Goal: Transaction & Acquisition: Purchase product/service

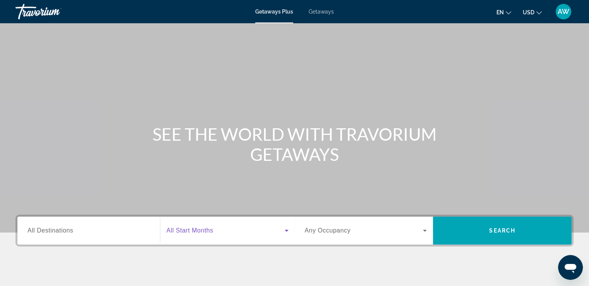
click at [231, 231] on span "Search widget" at bounding box center [225, 230] width 118 height 9
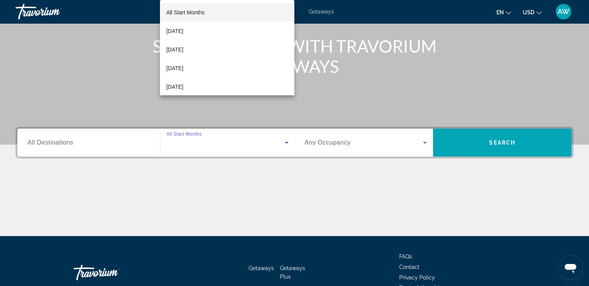
scroll to position [133, 0]
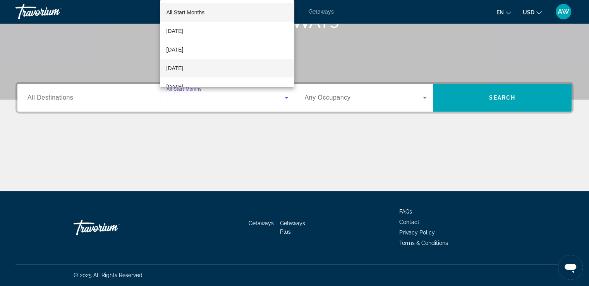
click at [183, 69] on span "[DATE]" at bounding box center [174, 67] width 17 height 9
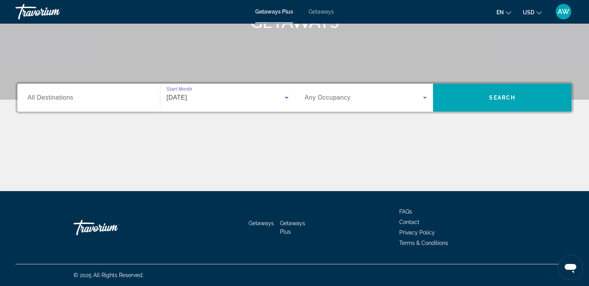
click at [325, 13] on span "Getaways" at bounding box center [321, 12] width 25 height 6
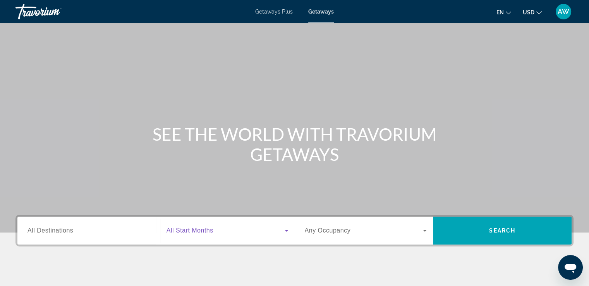
click at [284, 233] on icon "Search widget" at bounding box center [286, 230] width 9 height 9
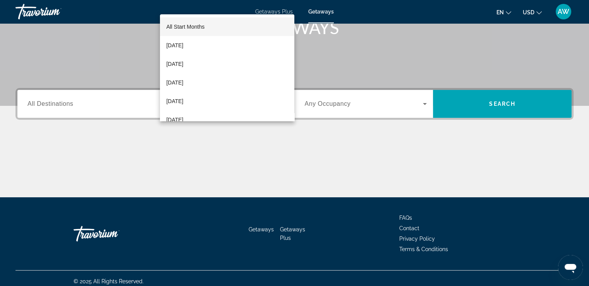
scroll to position [133, 0]
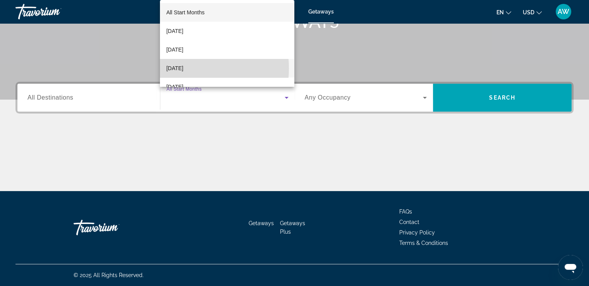
click at [182, 68] on span "[DATE]" at bounding box center [174, 67] width 17 height 9
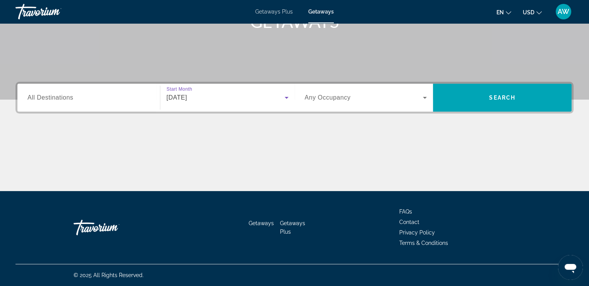
click at [62, 100] on span "All Destinations" at bounding box center [50, 97] width 46 height 7
click at [62, 100] on input "Destination All Destinations" at bounding box center [88, 97] width 122 height 9
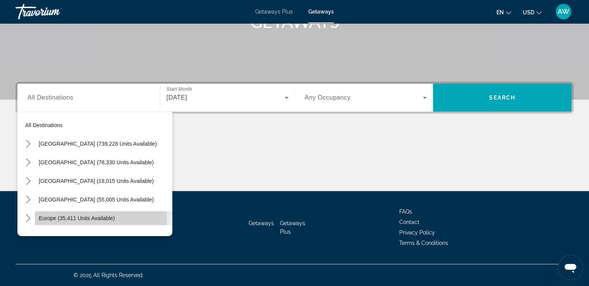
click at [81, 218] on span "Europe (35,411 units available)" at bounding box center [77, 218] width 76 height 6
type input "**********"
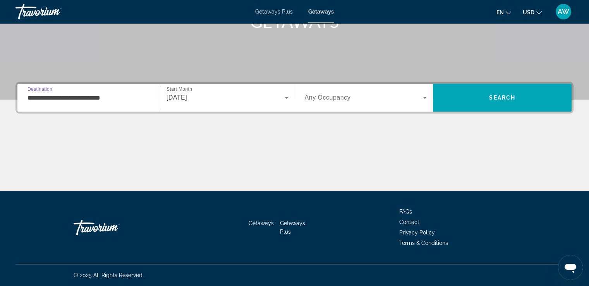
click at [81, 218] on div "Go Home" at bounding box center [112, 227] width 77 height 23
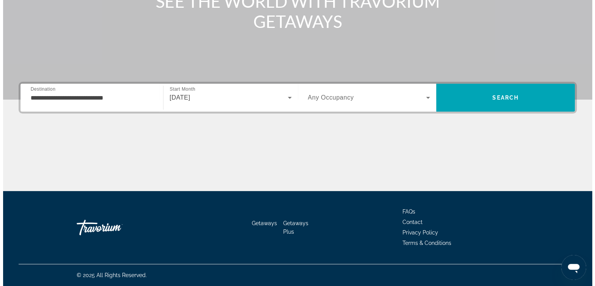
scroll to position [0, 0]
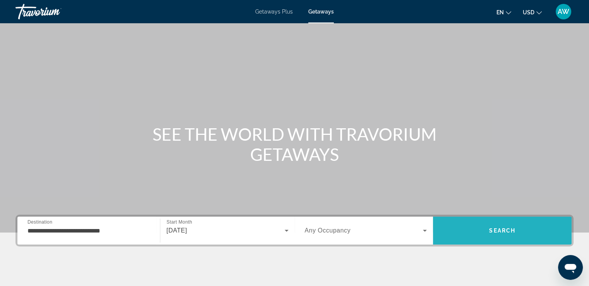
click at [495, 230] on span "Search" at bounding box center [502, 230] width 26 height 6
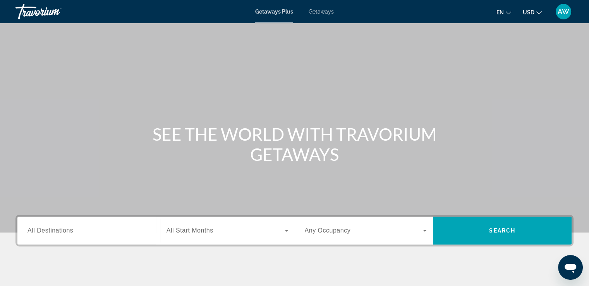
click at [302, 142] on h1 "SEE THE WORLD WITH TRAVORIUM GETAWAYS" at bounding box center [294, 144] width 290 height 40
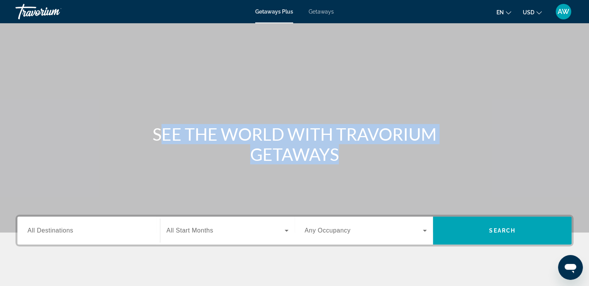
click at [302, 142] on h1 "SEE THE WORLD WITH TRAVORIUM GETAWAYS" at bounding box center [294, 144] width 290 height 40
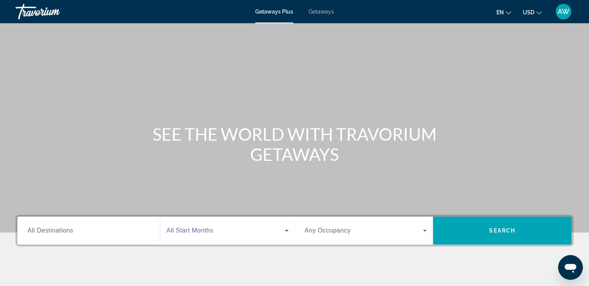
click at [285, 231] on icon "Search widget" at bounding box center [286, 230] width 9 height 9
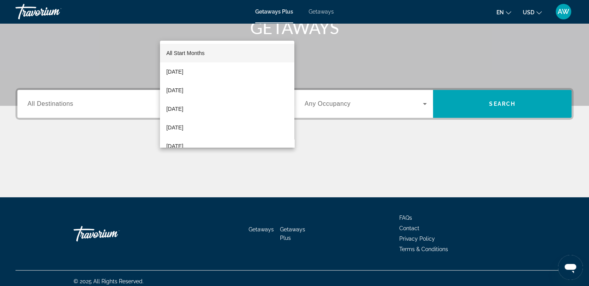
scroll to position [133, 0]
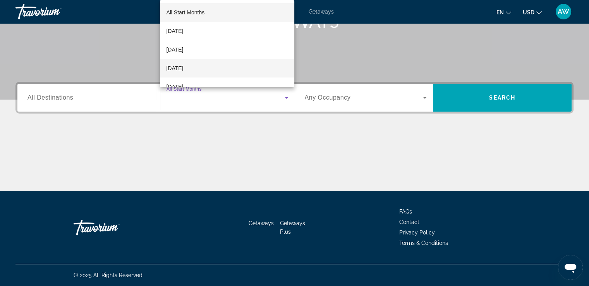
click at [183, 70] on span "[DATE]" at bounding box center [174, 67] width 17 height 9
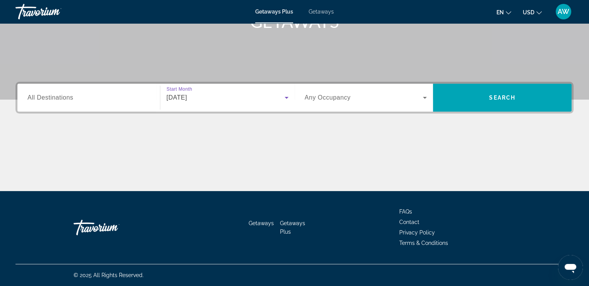
click at [132, 97] on input "Destination All Destinations" at bounding box center [88, 97] width 122 height 9
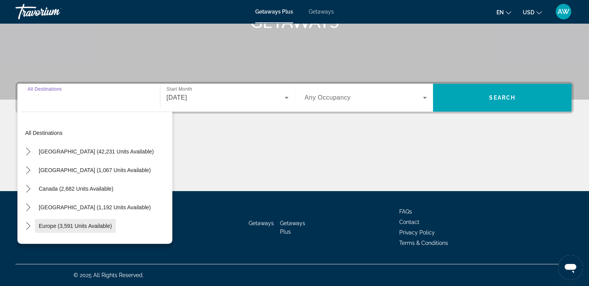
click at [82, 225] on span "Europe (3,591 units available)" at bounding box center [75, 226] width 73 height 6
type input "**********"
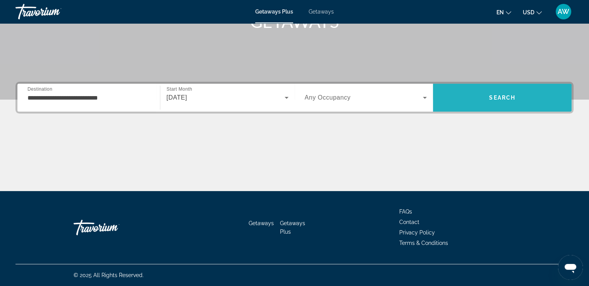
click at [502, 104] on span "Search" at bounding box center [502, 97] width 139 height 19
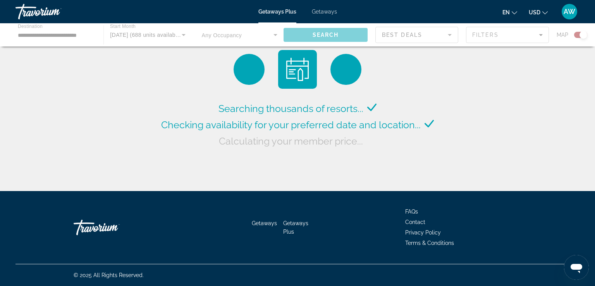
click at [502, 104] on div "Searching thousands of resorts... Checking availability for your preferred date…" at bounding box center [297, 97] width 595 height 195
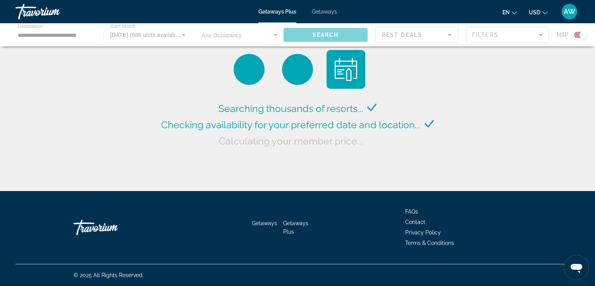
click at [502, 104] on div "Searching thousands of resorts... Checking availability for your preferred date…" at bounding box center [297, 97] width 595 height 195
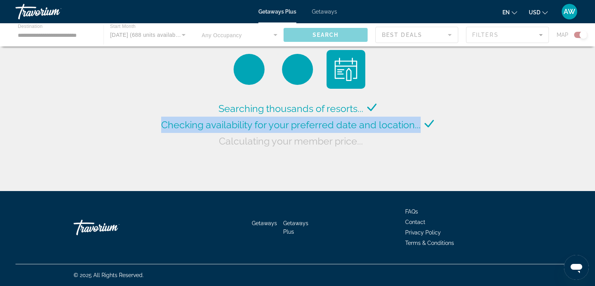
click at [502, 104] on div "Searching thousands of resorts... Checking availability for your preferred date…" at bounding box center [297, 97] width 595 height 195
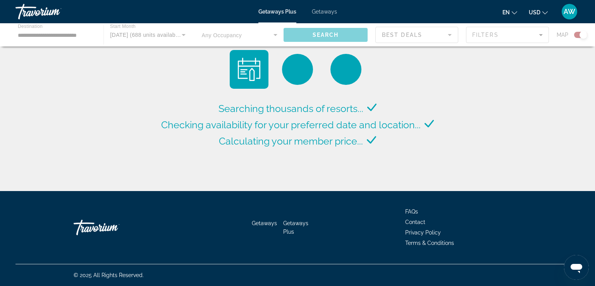
click at [0, 0] on div "Main content" at bounding box center [0, 0] width 0 height 0
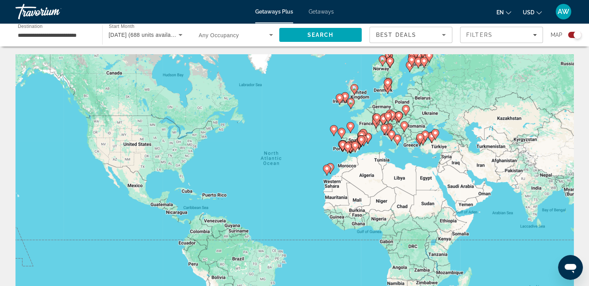
click at [502, 104] on div "To activate drag with keyboard, press Alt + Enter. Once in keyboard drag state,…" at bounding box center [294, 170] width 558 height 232
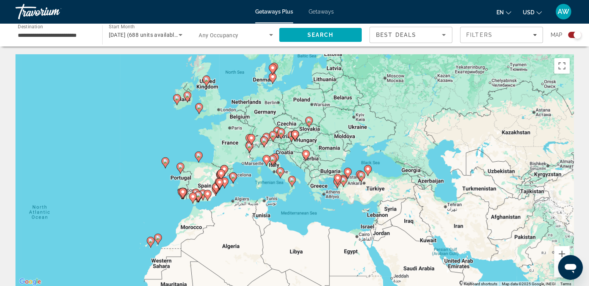
click at [502, 104] on div "To activate drag with keyboard, press Alt + Enter. Once in keyboard drag state,…" at bounding box center [294, 170] width 558 height 232
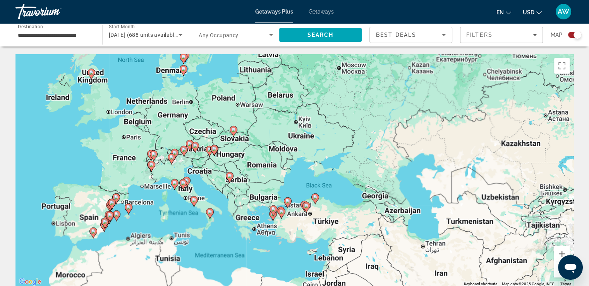
click at [502, 104] on div "To activate drag with keyboard, press Alt + Enter. Once in keyboard drag state,…" at bounding box center [294, 170] width 558 height 232
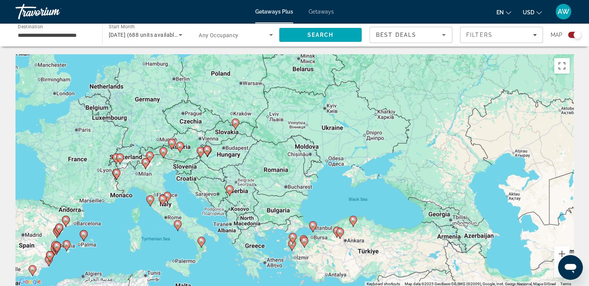
drag, startPoint x: 70, startPoint y: 189, endPoint x: 191, endPoint y: 167, distance: 122.9
click at [191, 167] on div "To activate drag with keyboard, press Alt + Enter. Once in keyboard drag state,…" at bounding box center [294, 170] width 558 height 232
click at [187, 170] on div "To activate drag with keyboard, press Alt + Enter. Once in keyboard drag state,…" at bounding box center [294, 170] width 558 height 232
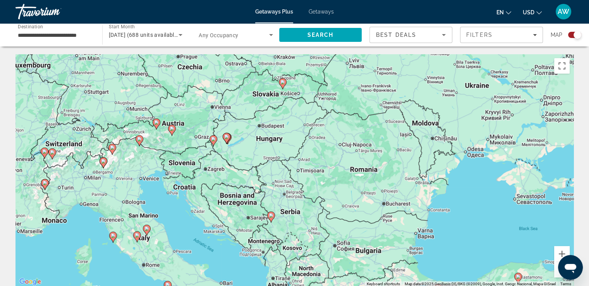
click at [186, 165] on div "To activate drag with keyboard, press Alt + Enter. Once in keyboard drag state,…" at bounding box center [294, 170] width 558 height 232
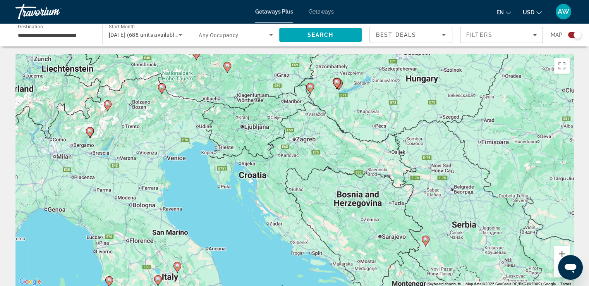
drag, startPoint x: 186, startPoint y: 165, endPoint x: 256, endPoint y: 132, distance: 77.7
click at [256, 132] on div "To activate drag with keyboard, press Alt + Enter. Once in keyboard drag state,…" at bounding box center [294, 170] width 558 height 232
click at [328, 10] on span "Getaways" at bounding box center [321, 12] width 25 height 6
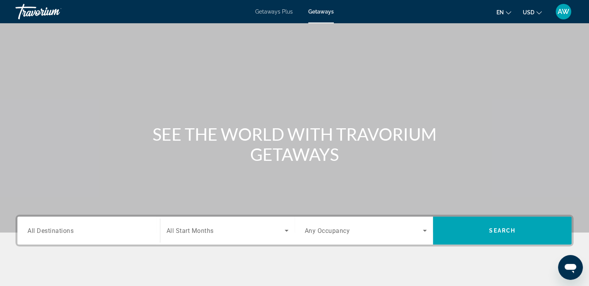
click at [95, 227] on input "Destination All Destinations" at bounding box center [88, 230] width 122 height 9
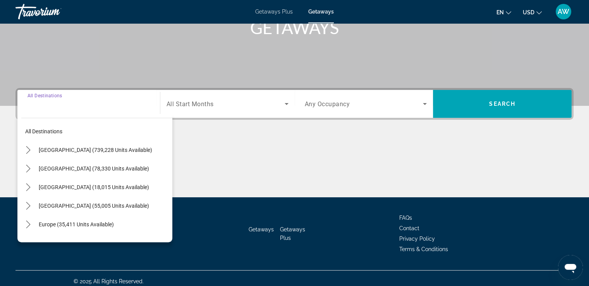
scroll to position [133, 0]
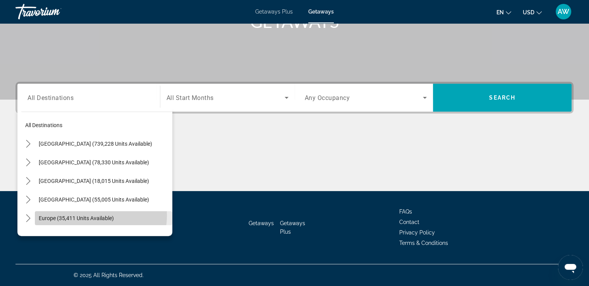
click at [88, 215] on span "Europe (35,411 units available)" at bounding box center [76, 218] width 75 height 6
type input "**********"
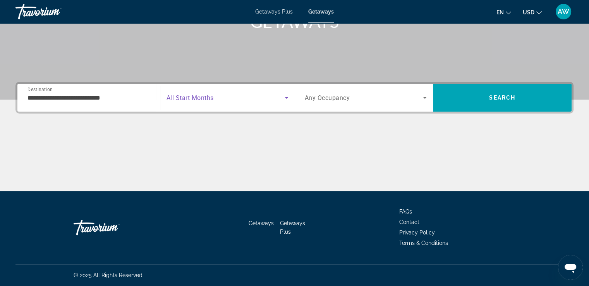
click at [286, 99] on icon "Search widget" at bounding box center [286, 97] width 9 height 9
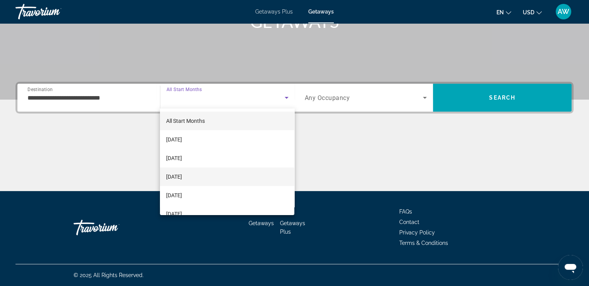
click at [182, 177] on span "[DATE]" at bounding box center [174, 176] width 16 height 9
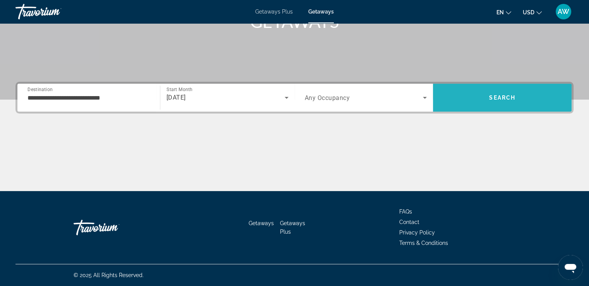
click at [497, 96] on span "Search" at bounding box center [502, 97] width 26 height 6
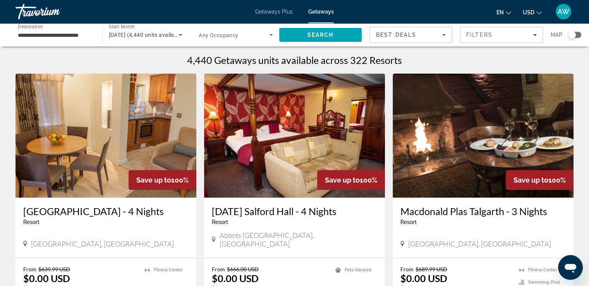
click at [573, 36] on div "Search widget" at bounding box center [572, 35] width 8 height 8
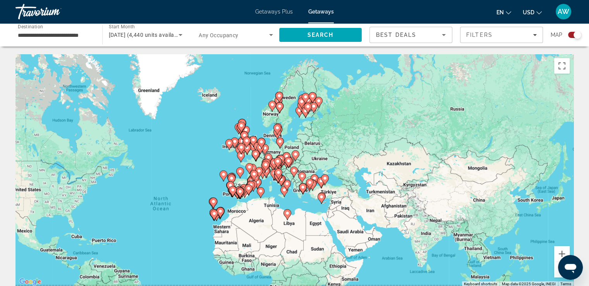
drag, startPoint x: 369, startPoint y: 180, endPoint x: 257, endPoint y: 226, distance: 120.6
click at [257, 226] on div "To activate drag with keyboard, press Alt + Enter. Once in keyboard drag state,…" at bounding box center [294, 170] width 558 height 232
click at [561, 250] on button "Zoom in" at bounding box center [561, 253] width 15 height 15
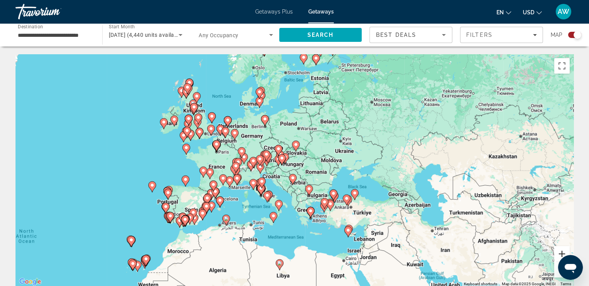
click at [561, 250] on button "Zoom in" at bounding box center [561, 253] width 15 height 15
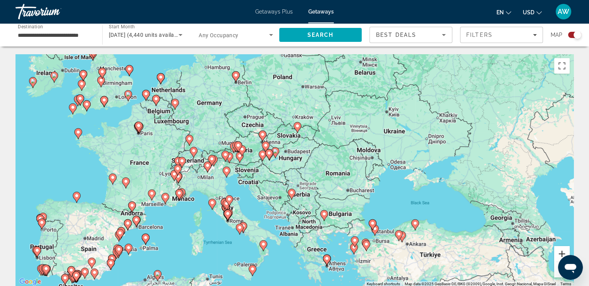
click at [561, 250] on button "Zoom in" at bounding box center [561, 253] width 15 height 15
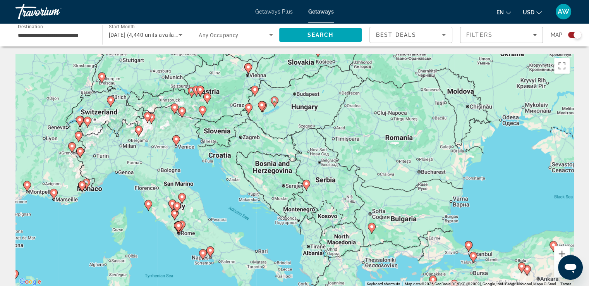
drag, startPoint x: 212, startPoint y: 175, endPoint x: 231, endPoint y: 137, distance: 42.2
click at [231, 137] on div "To activate drag with keyboard, press Alt + Enter. Once in keyboard drag state,…" at bounding box center [294, 170] width 558 height 232
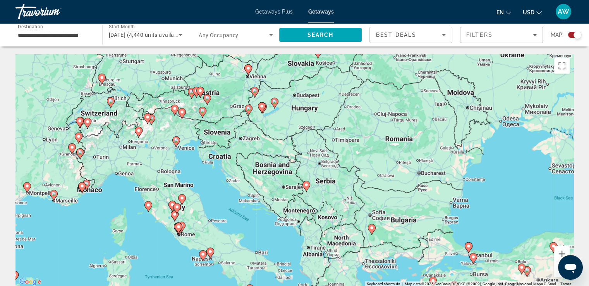
click at [182, 116] on icon "Main content" at bounding box center [181, 113] width 7 height 10
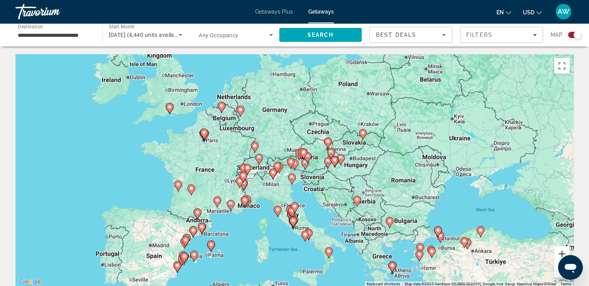
click at [561, 252] on button "Zoom in" at bounding box center [561, 253] width 15 height 15
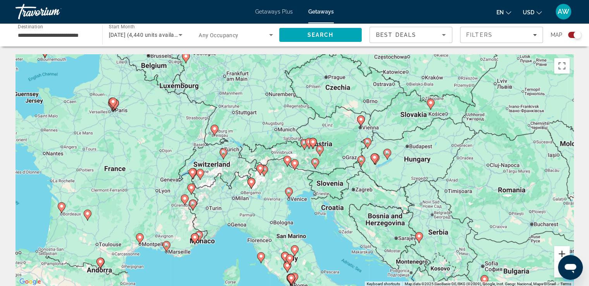
click at [561, 252] on button "Zoom in" at bounding box center [561, 253] width 15 height 15
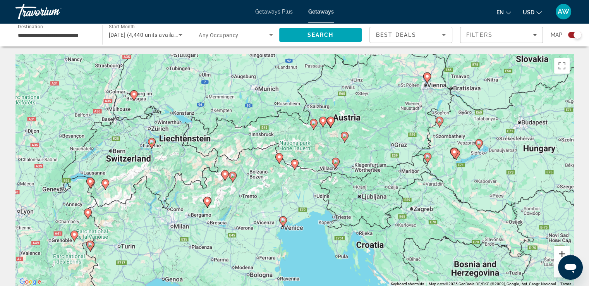
click at [561, 252] on button "Zoom in" at bounding box center [561, 253] width 15 height 15
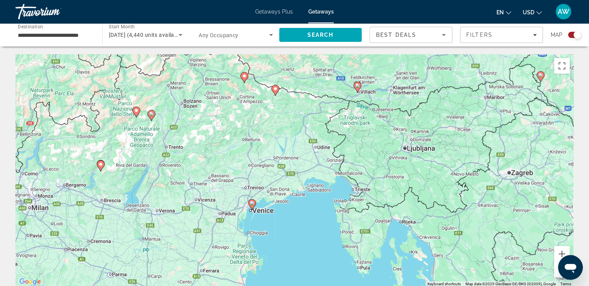
drag, startPoint x: 302, startPoint y: 204, endPoint x: 283, endPoint y: 128, distance: 77.7
click at [283, 128] on div "To activate drag with keyboard, press Alt + Enter. Once in keyboard drag state,…" at bounding box center [294, 170] width 558 height 232
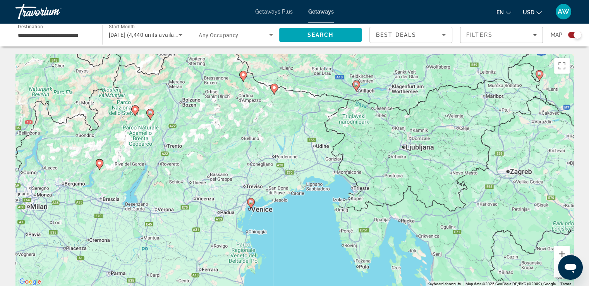
click at [337, 181] on div "To activate drag with keyboard, press Alt + Enter. Once in keyboard drag state,…" at bounding box center [294, 170] width 558 height 232
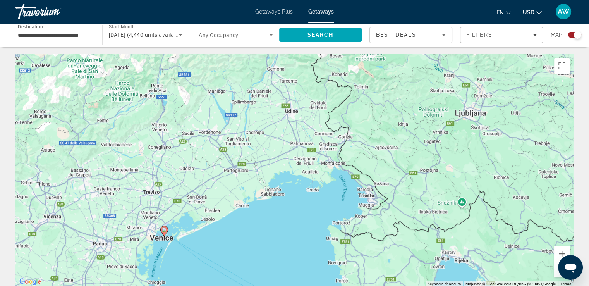
click at [164, 232] on icon "Main content" at bounding box center [163, 231] width 7 height 10
type input "**********"
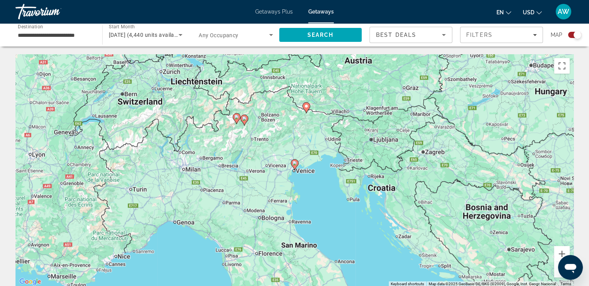
click at [295, 163] on image "Main content" at bounding box center [294, 163] width 5 height 5
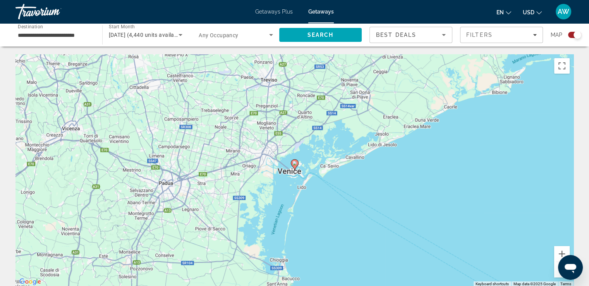
click at [295, 163] on image "Main content" at bounding box center [294, 163] width 5 height 5
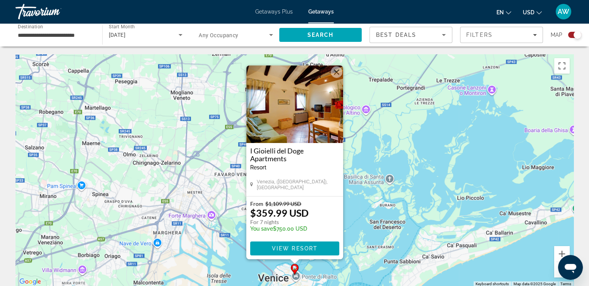
click at [280, 155] on h3 "I Gioielli del Doge Apartments" at bounding box center [294, 154] width 89 height 15
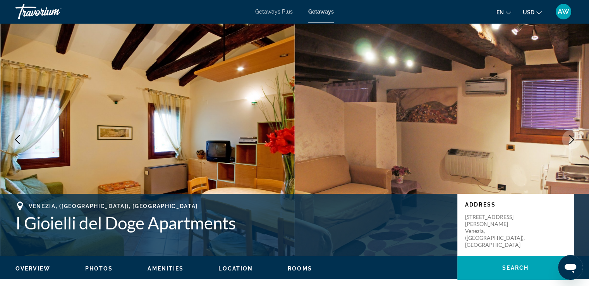
click at [262, 115] on img "Main content" at bounding box center [147, 139] width 295 height 232
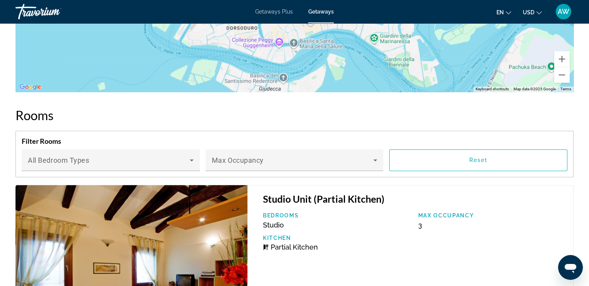
scroll to position [1118, 0]
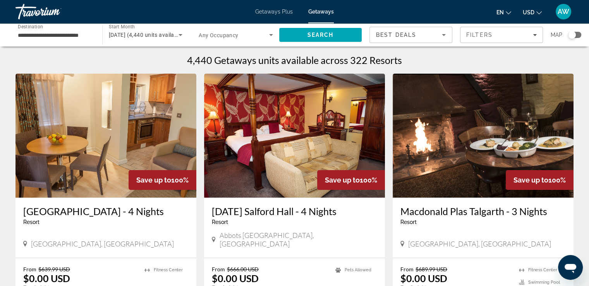
scroll to position [10, 0]
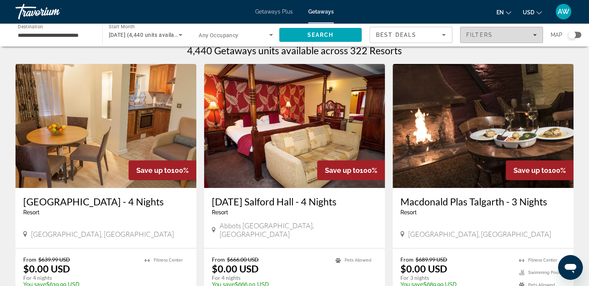
click at [533, 34] on icon "Filters" at bounding box center [535, 35] width 4 height 2
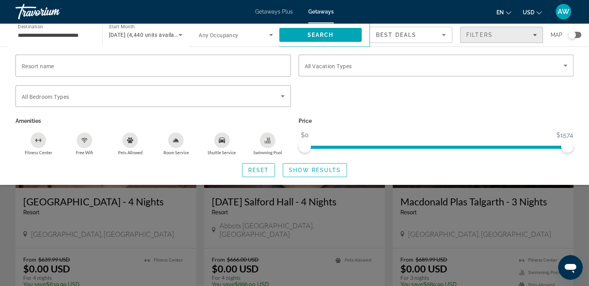
click at [533, 34] on icon "Filters" at bounding box center [535, 35] width 4 height 2
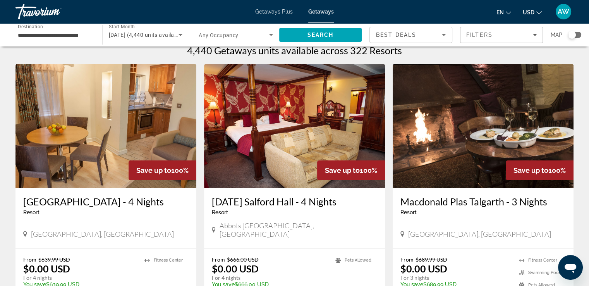
click at [444, 34] on icon "Sort by" at bounding box center [444, 35] width 4 height 2
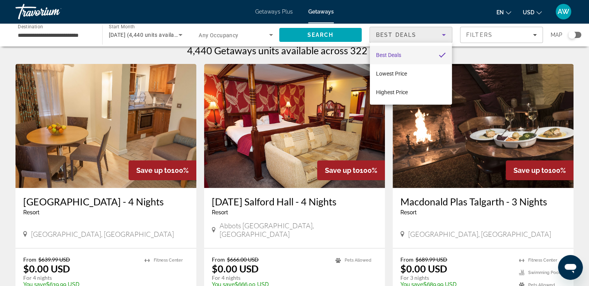
click at [444, 34] on div at bounding box center [294, 143] width 589 height 286
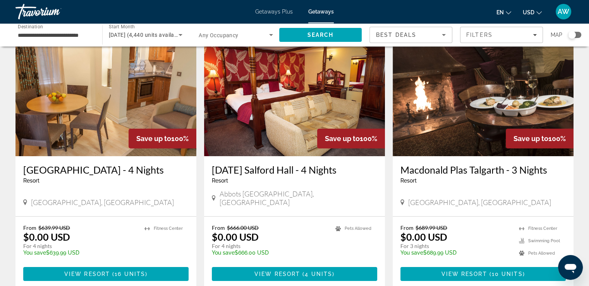
scroll to position [0, 0]
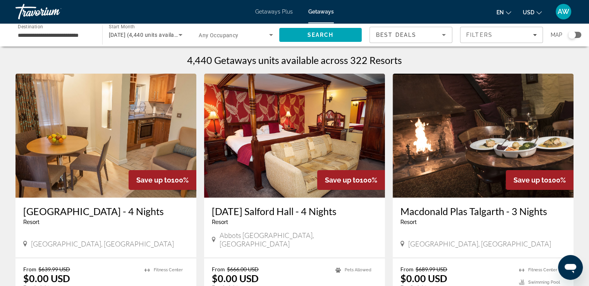
click at [572, 37] on div "Search widget" at bounding box center [572, 35] width 8 height 8
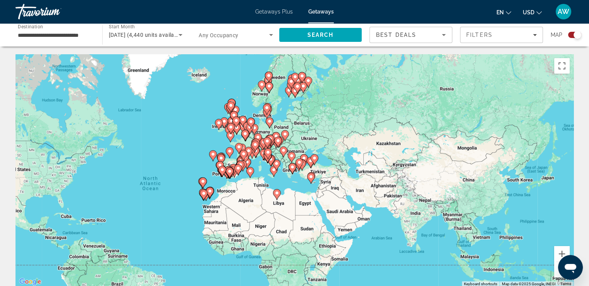
drag, startPoint x: 379, startPoint y: 196, endPoint x: 256, endPoint y: 220, distance: 125.1
click at [256, 220] on div "To activate drag with keyboard, press Alt + Enter. Once in keyboard drag state,…" at bounding box center [294, 170] width 558 height 232
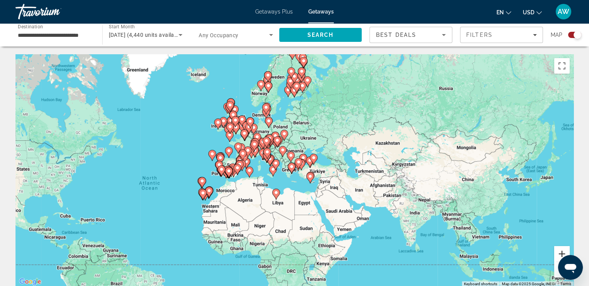
click at [559, 253] on button "Zoom in" at bounding box center [561, 253] width 15 height 15
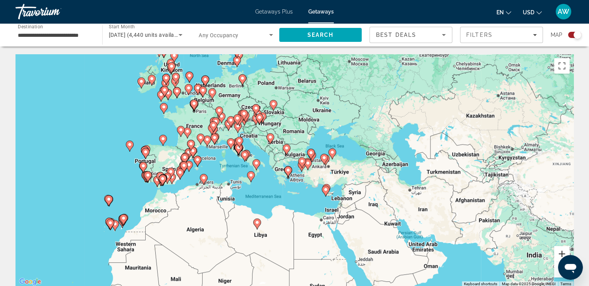
click at [559, 253] on button "Zoom in" at bounding box center [561, 253] width 15 height 15
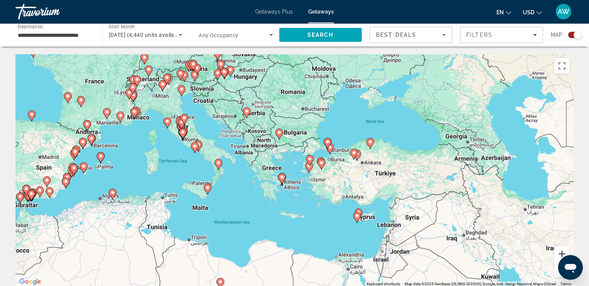
click at [559, 253] on button "Zoom in" at bounding box center [561, 253] width 15 height 15
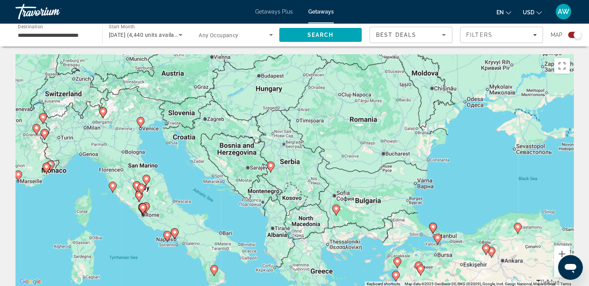
drag, startPoint x: 230, startPoint y: 119, endPoint x: 304, endPoint y: 226, distance: 129.9
click at [304, 226] on div "To activate drag with keyboard, press Alt + Enter. Once in keyboard drag state,…" at bounding box center [294, 170] width 558 height 232
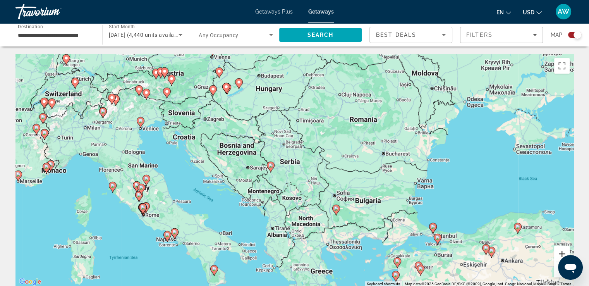
click at [560, 252] on button "Zoom in" at bounding box center [561, 253] width 15 height 15
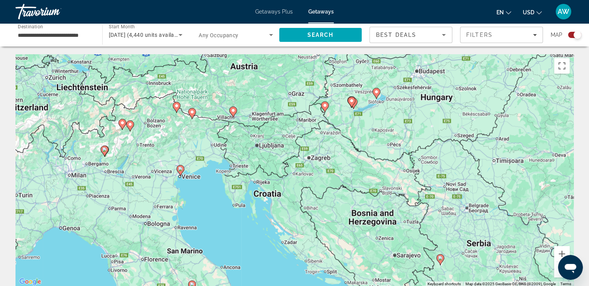
drag, startPoint x: 314, startPoint y: 173, endPoint x: 509, endPoint y: 264, distance: 214.4
click at [509, 264] on div "To activate drag with keyboard, press Alt + Enter. Once in keyboard drag state,…" at bounding box center [294, 170] width 558 height 232
click at [233, 113] on icon "Main content" at bounding box center [232, 112] width 7 height 10
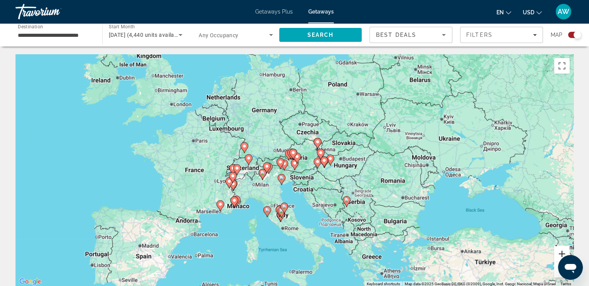
click at [560, 253] on button "Zoom in" at bounding box center [561, 253] width 15 height 15
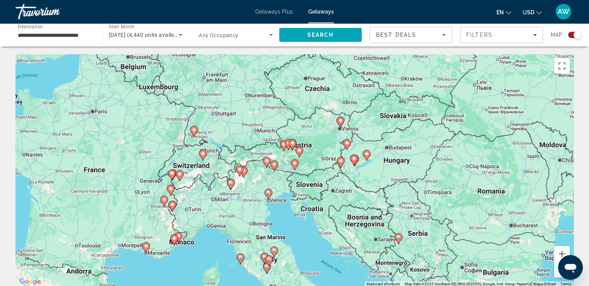
click at [296, 165] on image "Main content" at bounding box center [294, 163] width 5 height 5
type input "**********"
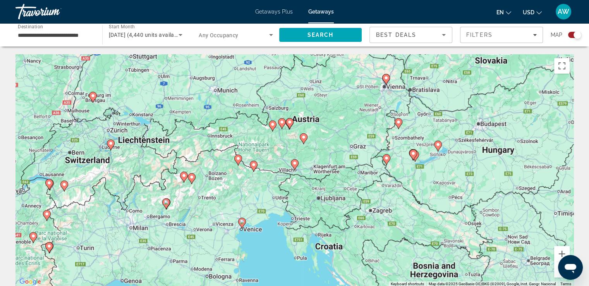
click at [296, 165] on image "Main content" at bounding box center [294, 163] width 5 height 5
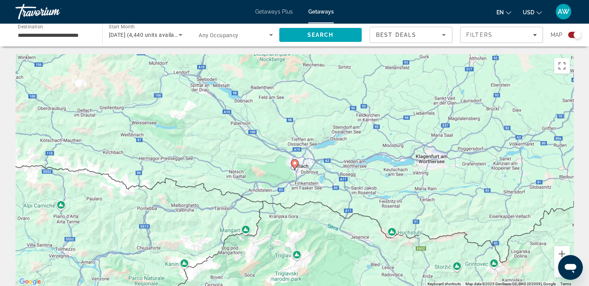
click at [296, 165] on image "Main content" at bounding box center [294, 163] width 5 height 5
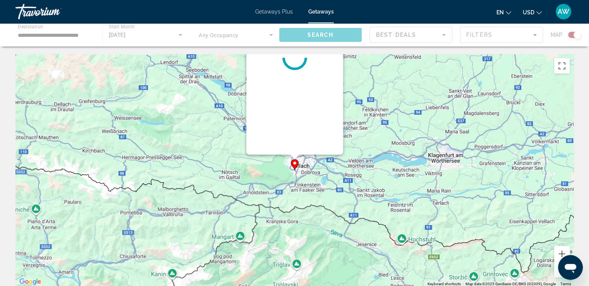
click at [296, 170] on div "To navigate, press the arrow keys. To activate drag with keyboard, press Alt + …" at bounding box center [574, 170] width 558 height 0
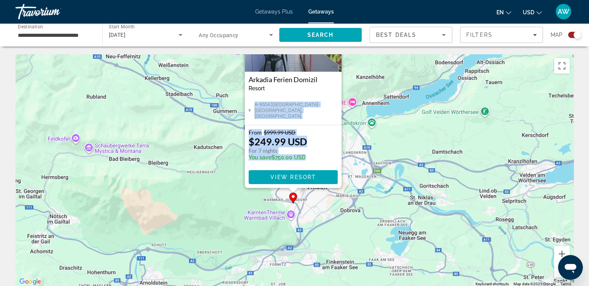
drag, startPoint x: 283, startPoint y: 104, endPoint x: 302, endPoint y: 165, distance: 63.8
click at [302, 165] on div "Arkadia Ferien Domizil Resort - This is an adults only resort A-9504 [GEOGRAPHI…" at bounding box center [293, 91] width 97 height 194
click at [302, 176] on span "View Resort" at bounding box center [293, 177] width 46 height 6
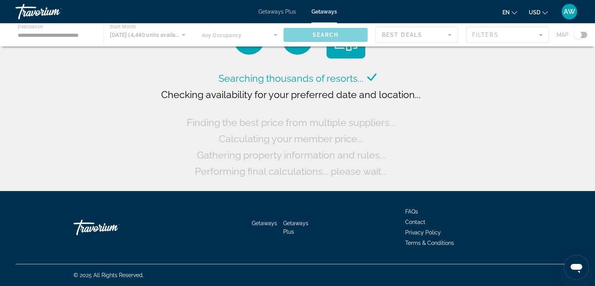
click at [279, 12] on span "Getaways Plus" at bounding box center [277, 12] width 38 height 6
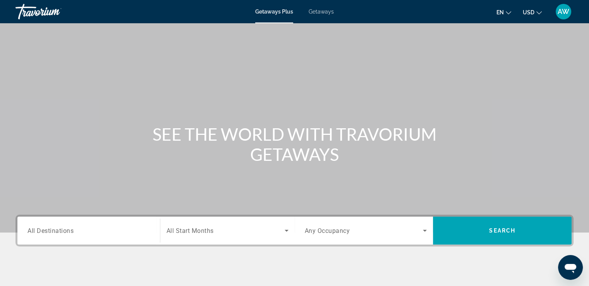
click at [322, 14] on span "Getaways" at bounding box center [321, 12] width 25 height 6
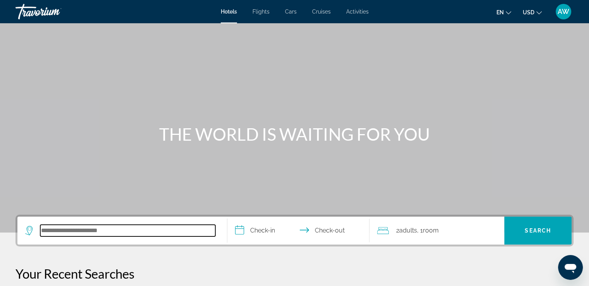
click at [78, 226] on input "Search hotel destination" at bounding box center [127, 231] width 175 height 12
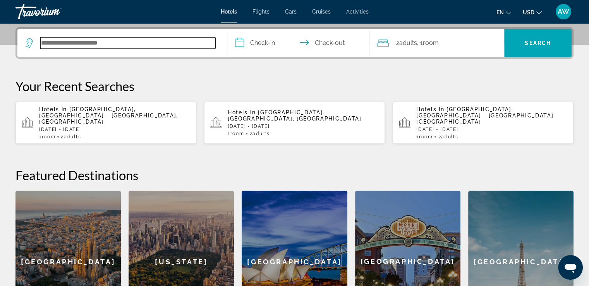
scroll to position [189, 0]
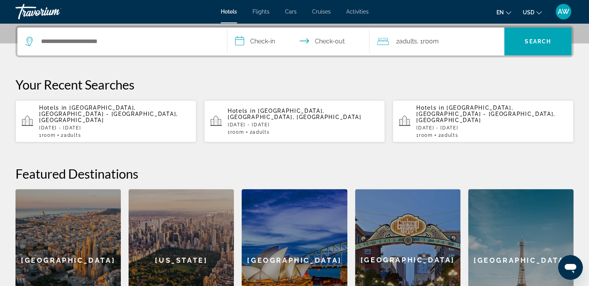
click at [78, 226] on div "Barcelona" at bounding box center [67, 260] width 105 height 142
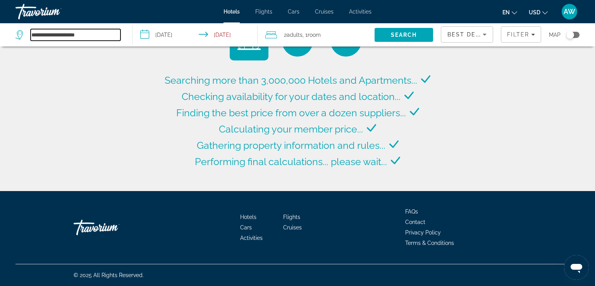
click at [53, 38] on input "**********" at bounding box center [76, 35] width 90 height 12
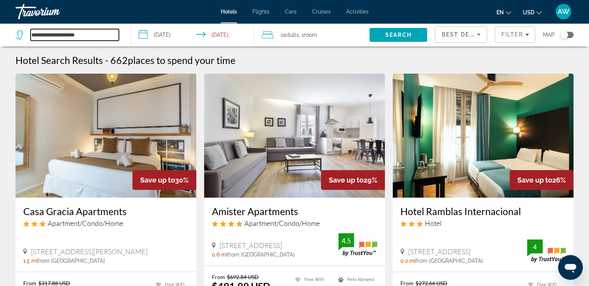
click at [53, 38] on input "**********" at bounding box center [75, 35] width 88 height 12
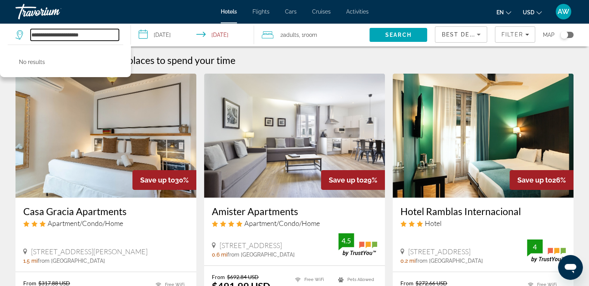
click at [104, 36] on input "**********" at bounding box center [75, 35] width 88 height 12
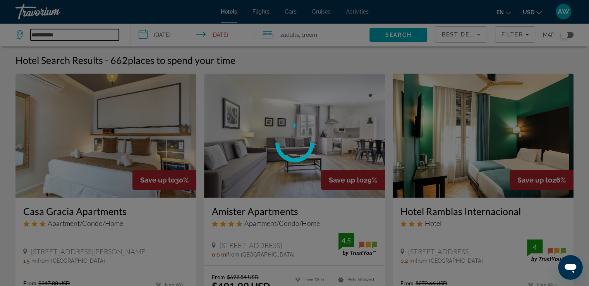
type input "**********"
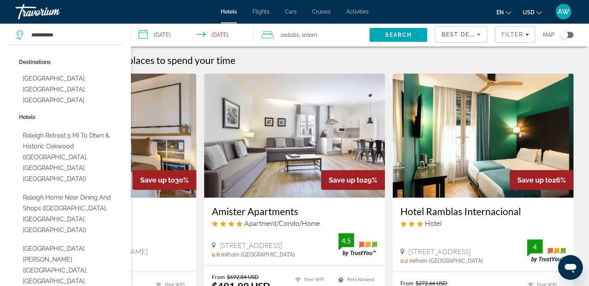
click at [169, 38] on input "**********" at bounding box center [194, 36] width 126 height 26
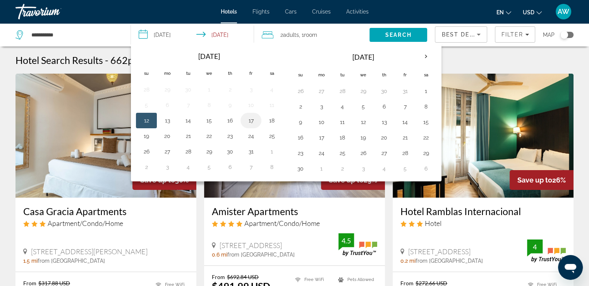
click at [249, 121] on button "17" at bounding box center [251, 120] width 12 height 11
click at [146, 135] on button "19" at bounding box center [146, 135] width 12 height 11
type input "**********"
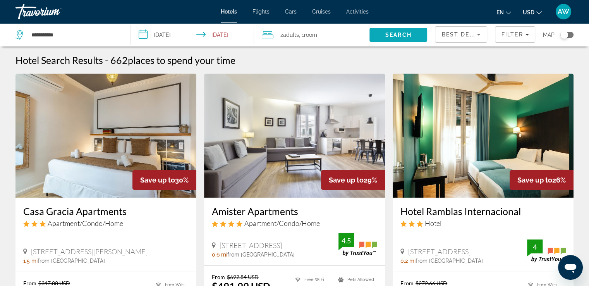
click at [398, 34] on span "Search" at bounding box center [398, 35] width 26 height 6
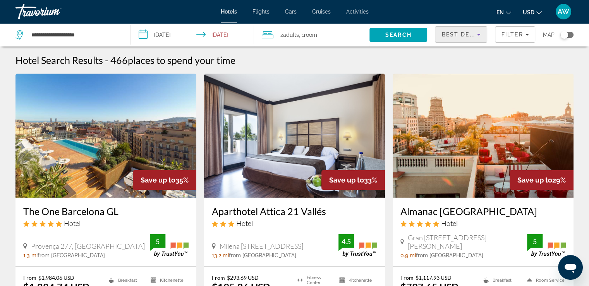
click at [478, 33] on icon "Sort by" at bounding box center [478, 34] width 9 height 9
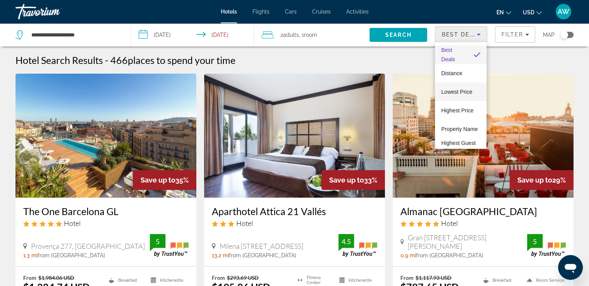
click at [453, 91] on span "Lowest Price" at bounding box center [456, 92] width 31 height 6
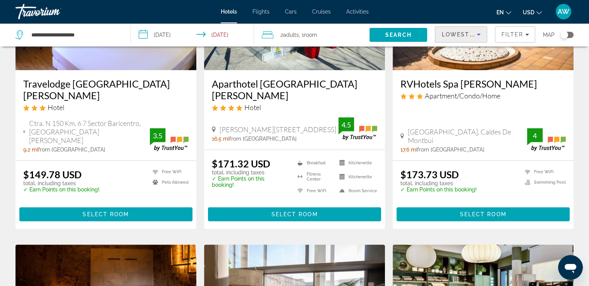
scroll to position [105, 0]
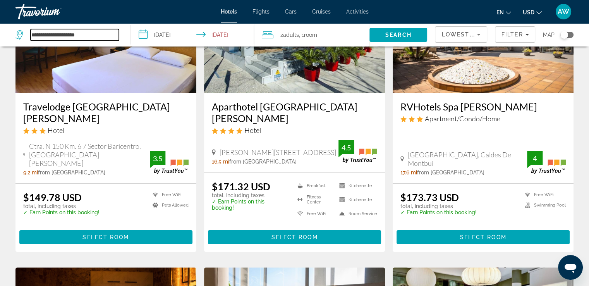
click at [90, 38] on input "**********" at bounding box center [75, 35] width 88 height 12
type input "*"
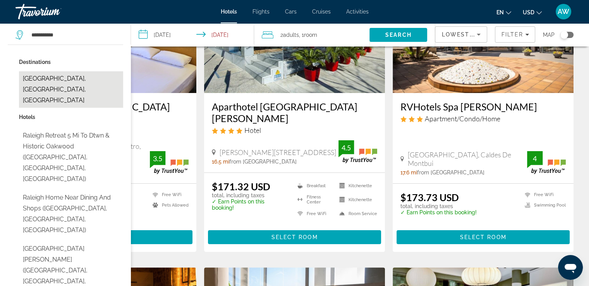
click at [82, 77] on button "Raleigh, NC, United States" at bounding box center [71, 89] width 104 height 36
type input "**********"
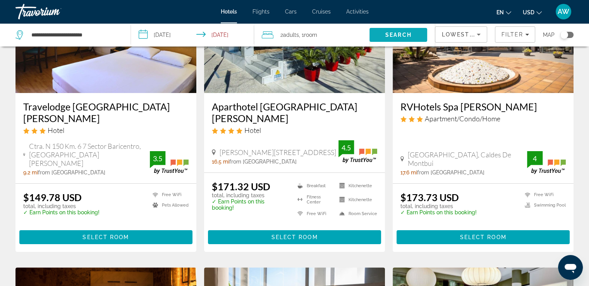
click at [388, 35] on span "Search" at bounding box center [398, 35] width 26 height 6
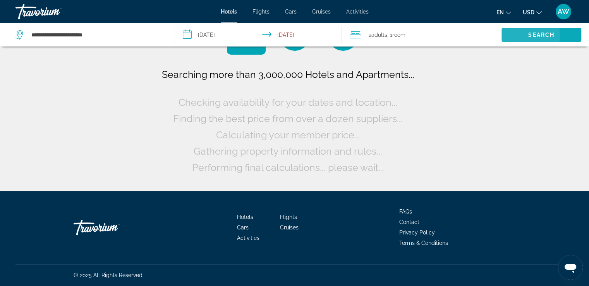
scroll to position [0, 0]
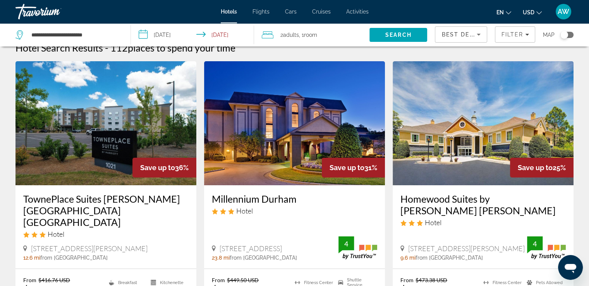
scroll to position [1, 0]
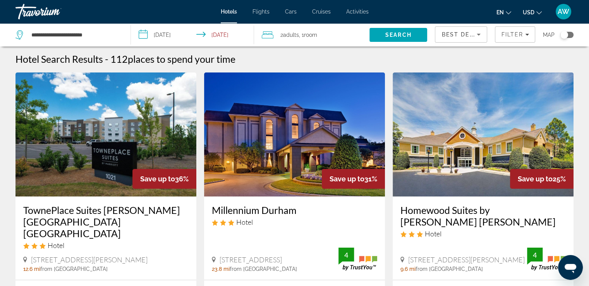
click at [449, 208] on h3 "Homewood Suites by Hilton Raleigh Cary" at bounding box center [482, 215] width 165 height 23
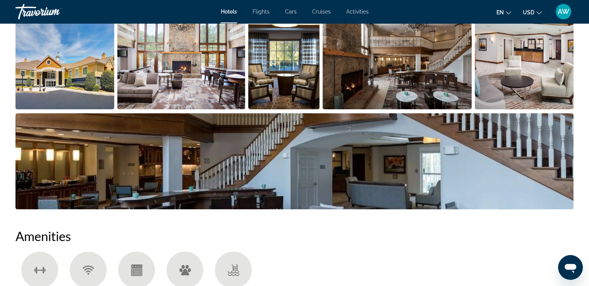
scroll to position [429, 0]
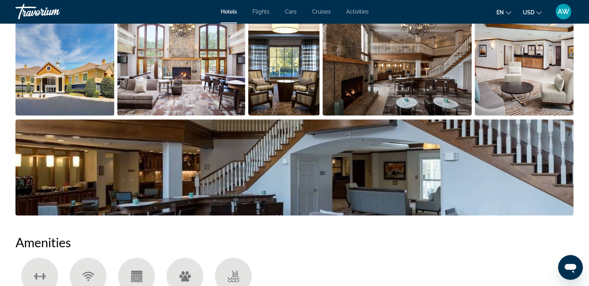
click at [81, 82] on img "Open full-screen image slider" at bounding box center [64, 67] width 99 height 96
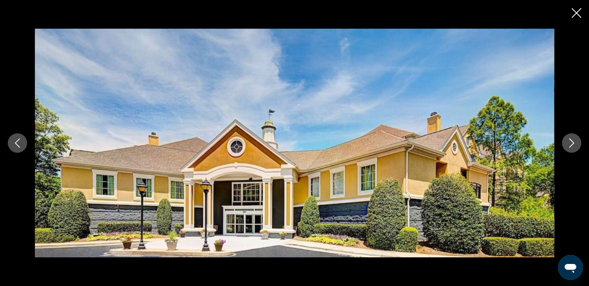
click at [571, 144] on icon "Next image" at bounding box center [571, 142] width 9 height 9
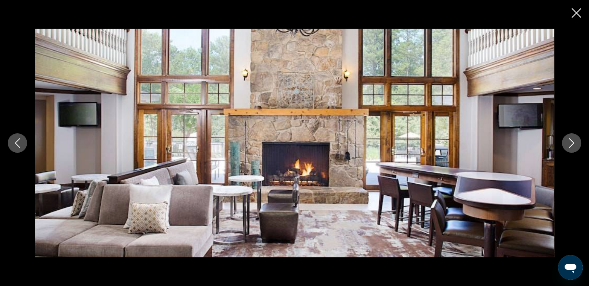
click at [571, 144] on icon "Next image" at bounding box center [571, 142] width 9 height 9
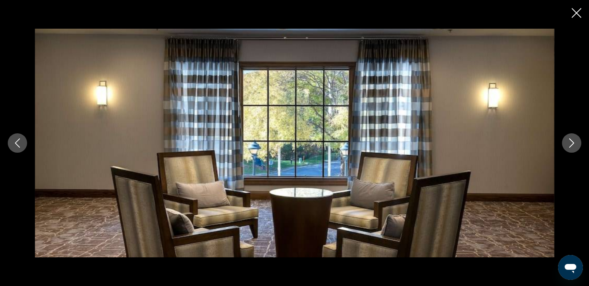
click at [571, 144] on icon "Next image" at bounding box center [571, 142] width 9 height 9
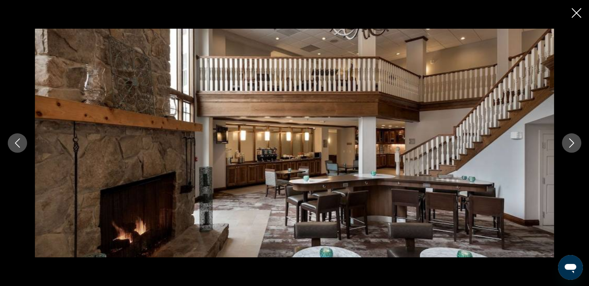
click at [571, 144] on icon "Next image" at bounding box center [571, 142] width 9 height 9
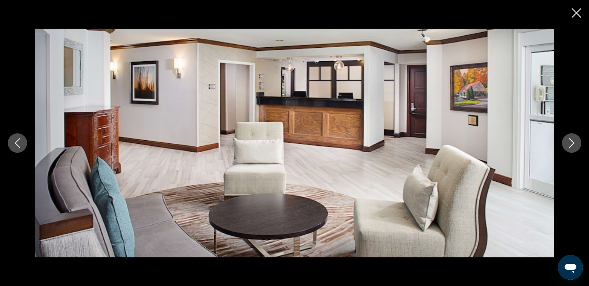
click at [571, 144] on icon "Next image" at bounding box center [571, 142] width 9 height 9
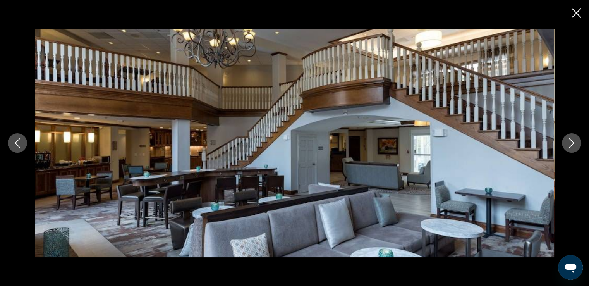
click at [571, 144] on icon "Next image" at bounding box center [571, 142] width 9 height 9
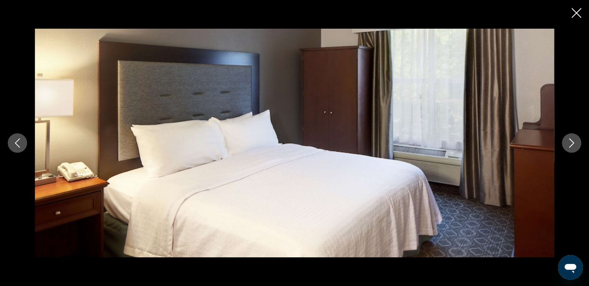
click at [571, 144] on icon "Next image" at bounding box center [571, 142] width 9 height 9
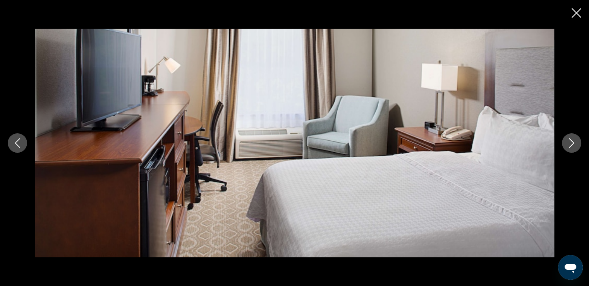
click at [571, 144] on icon "Next image" at bounding box center [571, 142] width 9 height 9
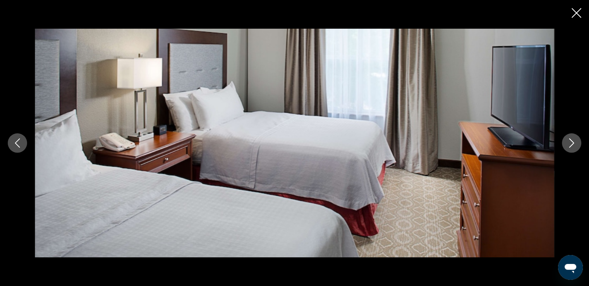
click at [571, 144] on icon "Next image" at bounding box center [571, 142] width 9 height 9
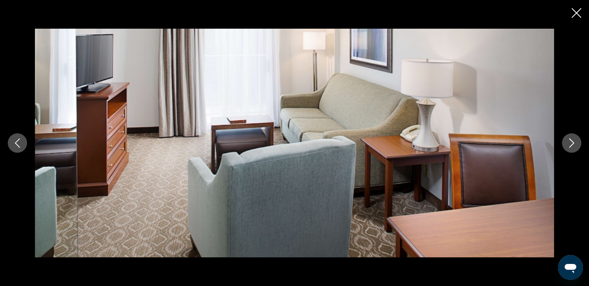
click at [571, 144] on icon "Next image" at bounding box center [571, 142] width 9 height 9
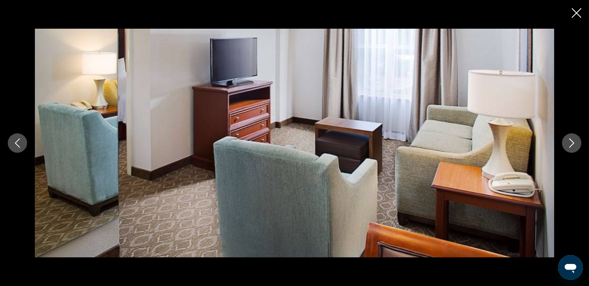
click at [571, 144] on icon "Next image" at bounding box center [571, 142] width 9 height 9
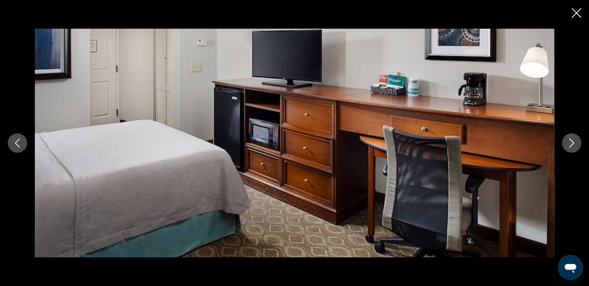
click at [15, 143] on icon "Previous image" at bounding box center [17, 142] width 5 height 9
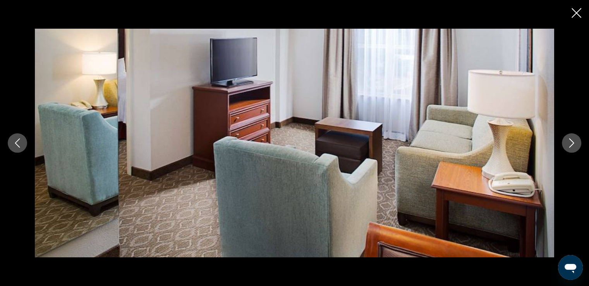
click at [15, 143] on icon "Previous image" at bounding box center [17, 142] width 5 height 9
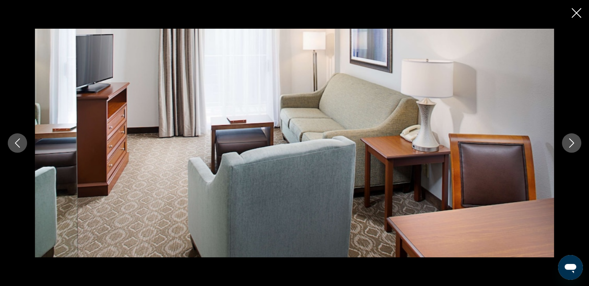
click at [16, 141] on icon "Previous image" at bounding box center [17, 142] width 5 height 9
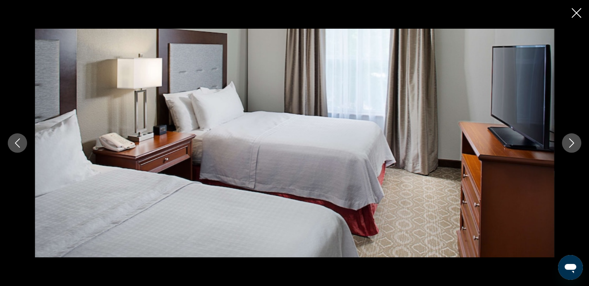
click at [571, 143] on icon "Next image" at bounding box center [571, 142] width 9 height 9
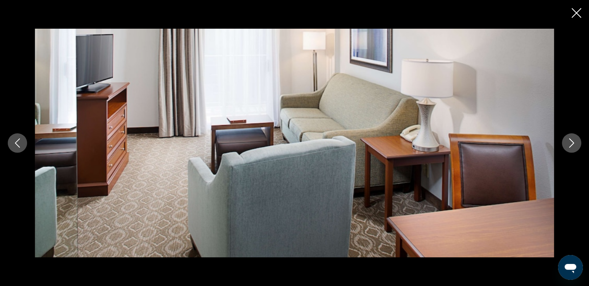
click at [571, 143] on icon "Next image" at bounding box center [571, 142] width 9 height 9
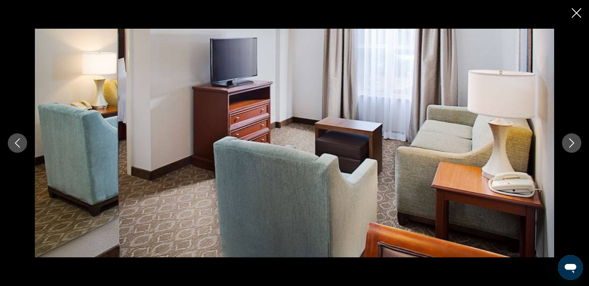
click at [571, 143] on icon "Next image" at bounding box center [571, 142] width 9 height 9
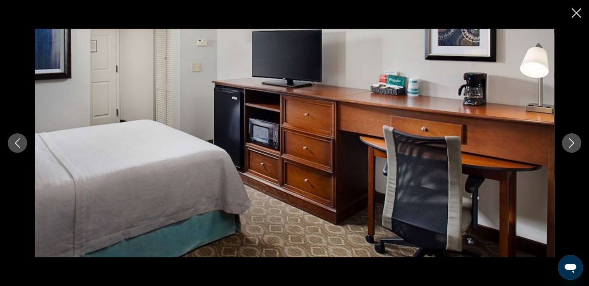
click at [571, 143] on icon "Next image" at bounding box center [571, 142] width 9 height 9
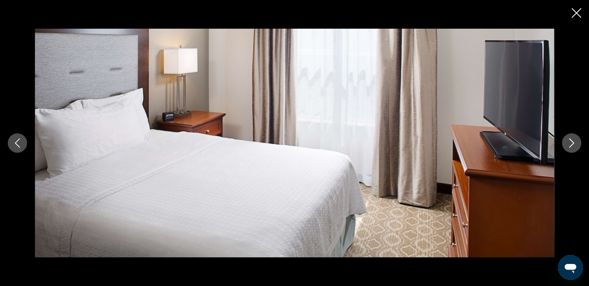
click at [571, 143] on icon "Next image" at bounding box center [571, 142] width 9 height 9
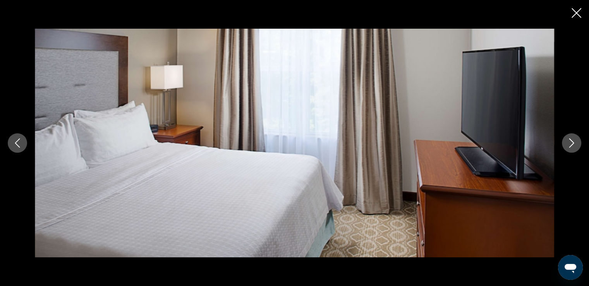
click at [571, 143] on icon "Next image" at bounding box center [571, 142] width 9 height 9
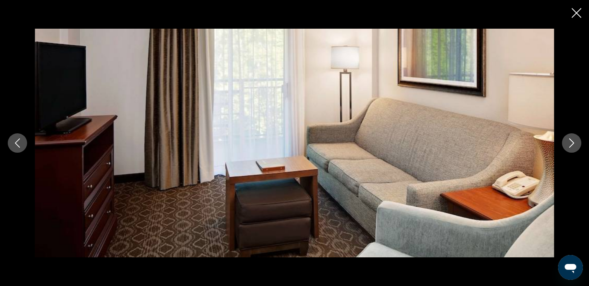
click at [571, 143] on icon "Next image" at bounding box center [571, 142] width 9 height 9
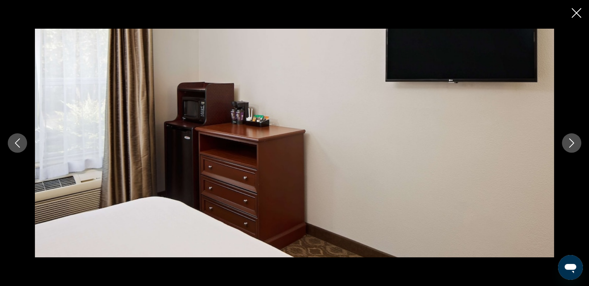
click at [571, 143] on icon "Next image" at bounding box center [571, 142] width 9 height 9
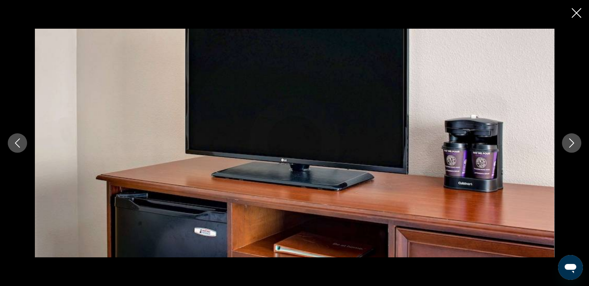
click at [571, 143] on icon "Next image" at bounding box center [571, 142] width 9 height 9
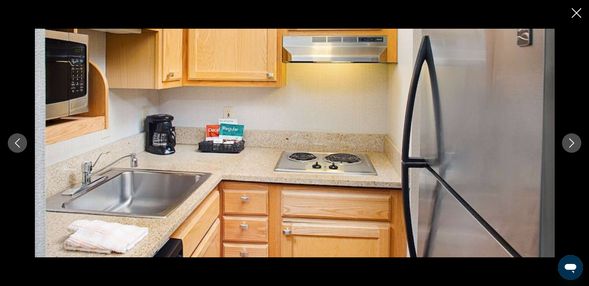
click at [571, 143] on icon "Next image" at bounding box center [571, 142] width 9 height 9
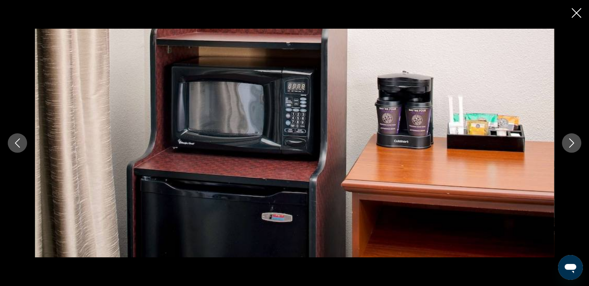
click at [571, 143] on icon "Next image" at bounding box center [571, 142] width 9 height 9
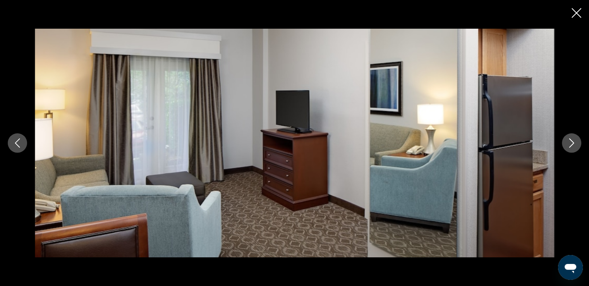
click at [571, 143] on icon "Next image" at bounding box center [571, 142] width 9 height 9
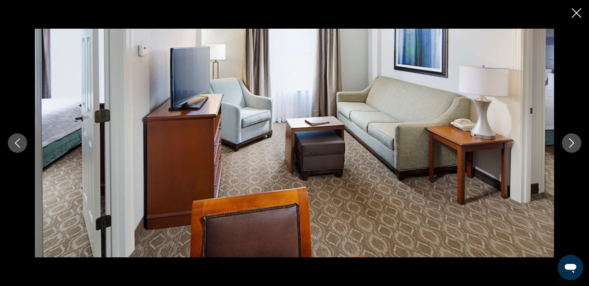
click at [571, 143] on icon "Next image" at bounding box center [571, 142] width 9 height 9
